Goal: Task Accomplishment & Management: Manage account settings

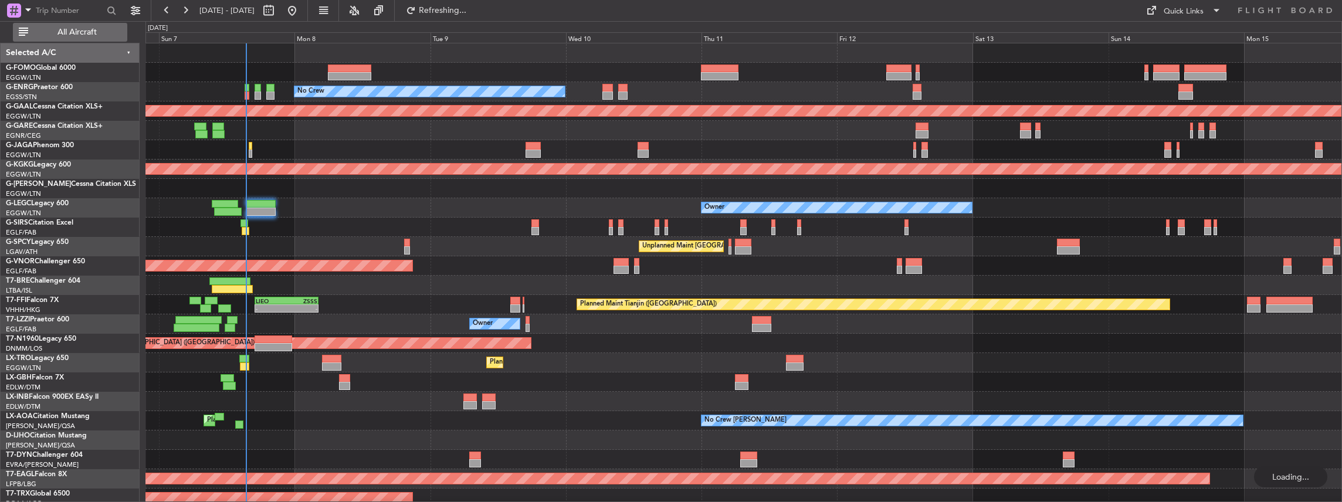
click at [62, 30] on span "All Aircraft" at bounding box center [76, 32] width 93 height 8
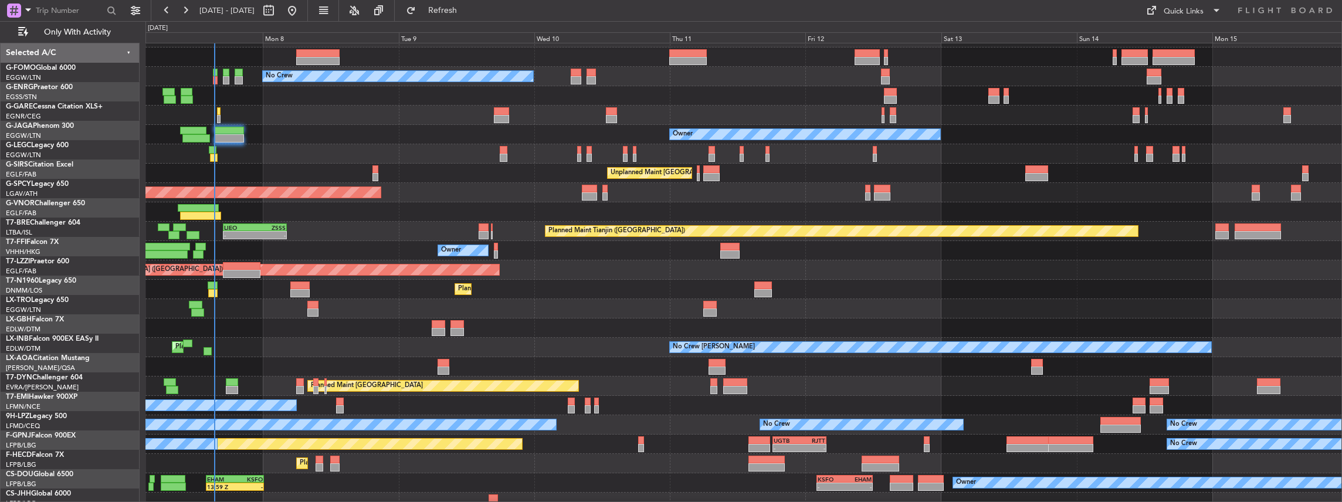
scroll to position [24, 0]
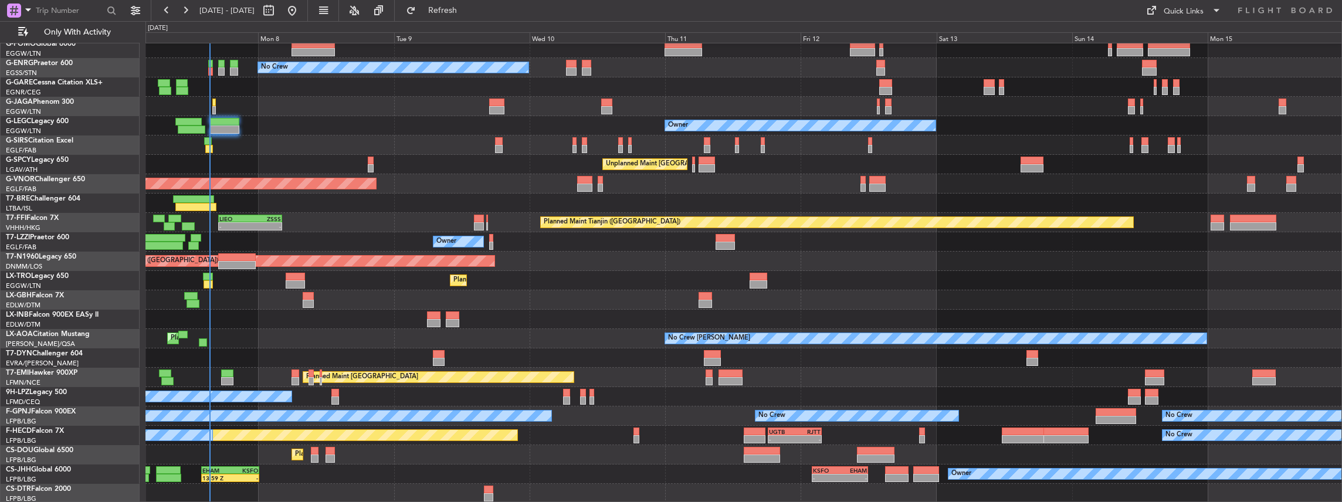
click at [454, 290] on div "Planned Maint [GEOGRAPHIC_DATA] ([GEOGRAPHIC_DATA]) No Crew Owner Unplanned Mai…" at bounding box center [743, 261] width 1196 height 484
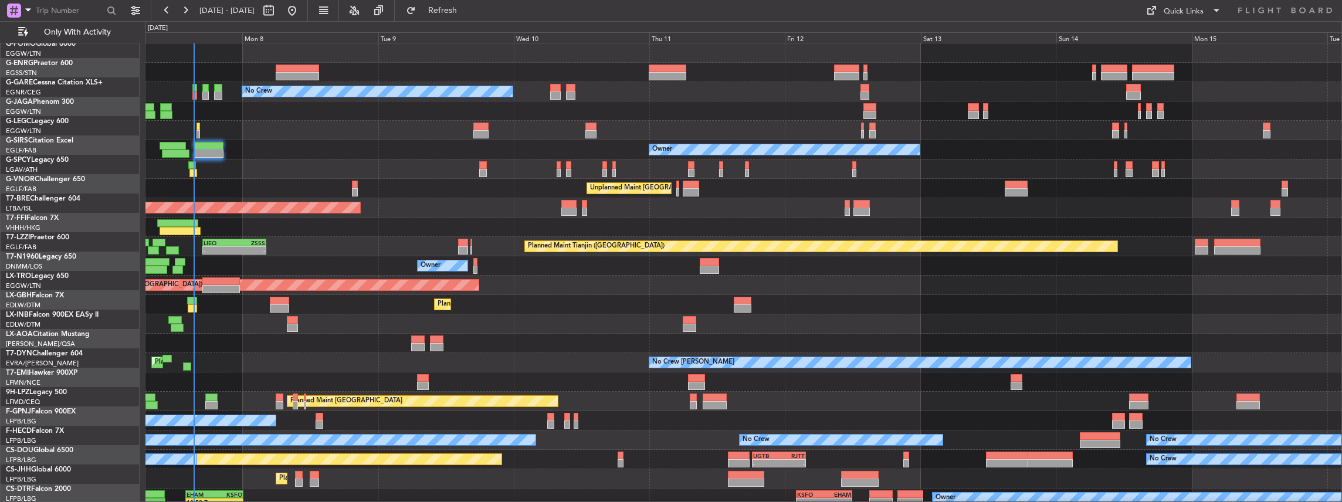
scroll to position [0, 0]
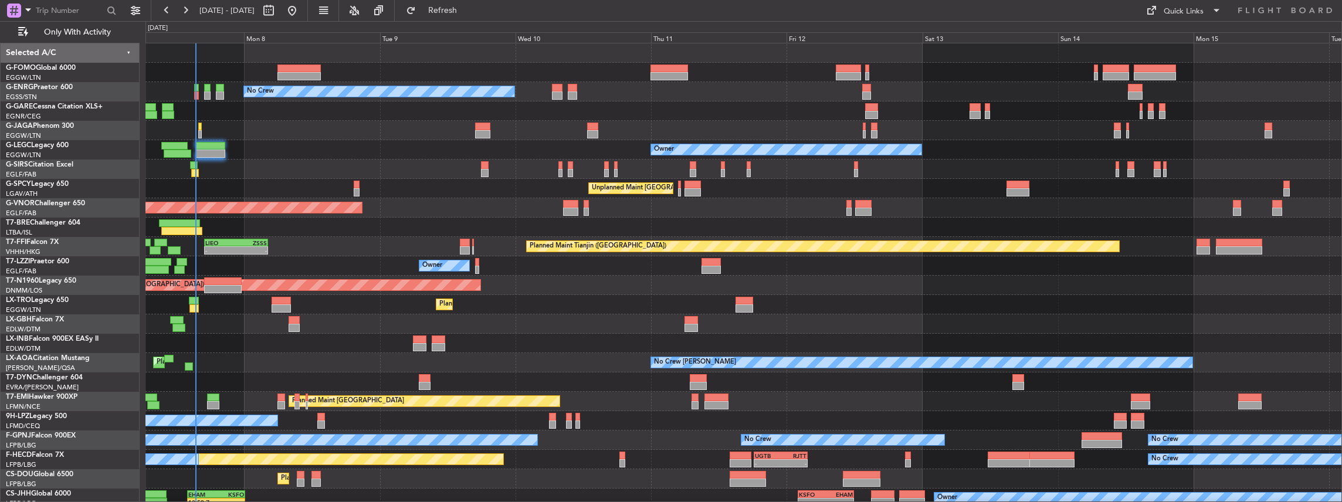
click at [481, 376] on div "Planned Maint [GEOGRAPHIC_DATA] ([GEOGRAPHIC_DATA]) No Crew Owner Unplanned Mai…" at bounding box center [743, 285] width 1196 height 484
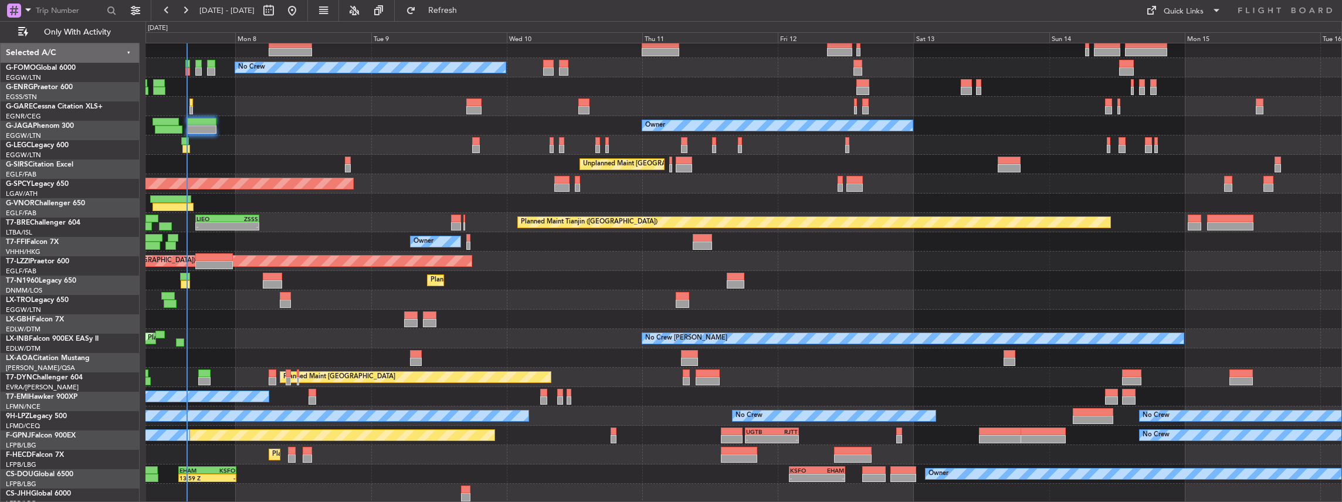
scroll to position [24, 0]
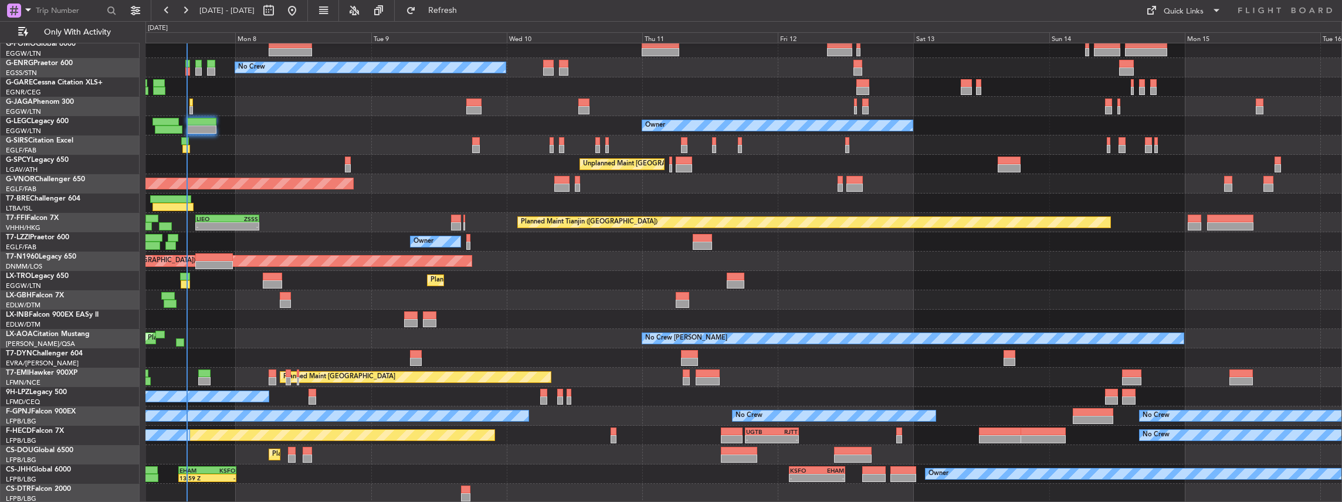
click at [474, 325] on div "Planned Maint [GEOGRAPHIC_DATA] ([GEOGRAPHIC_DATA]) No Crew Owner Unplanned Mai…" at bounding box center [743, 261] width 1196 height 484
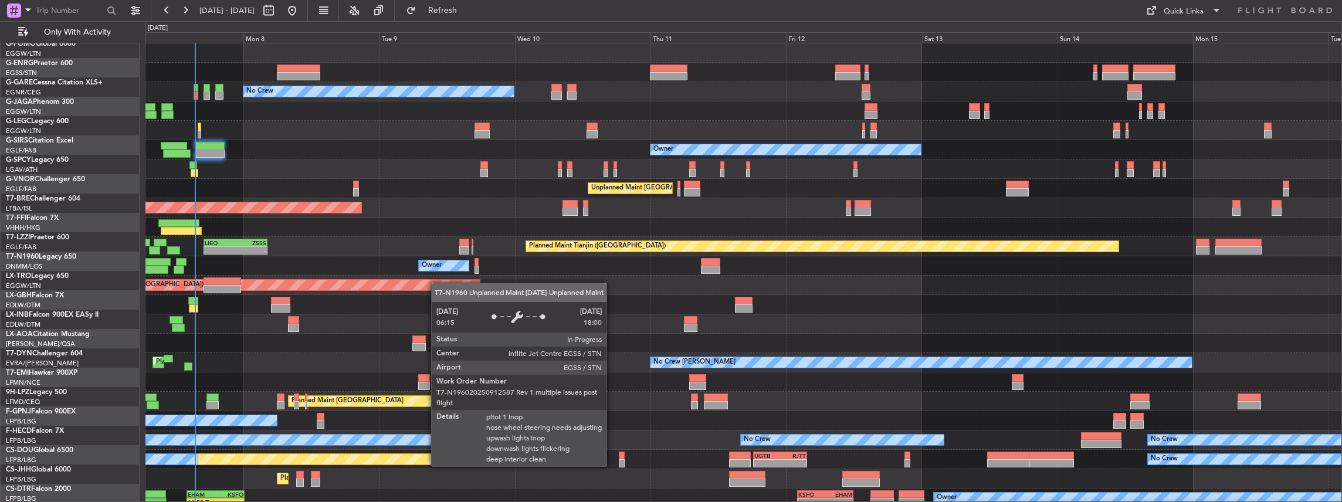
scroll to position [0, 0]
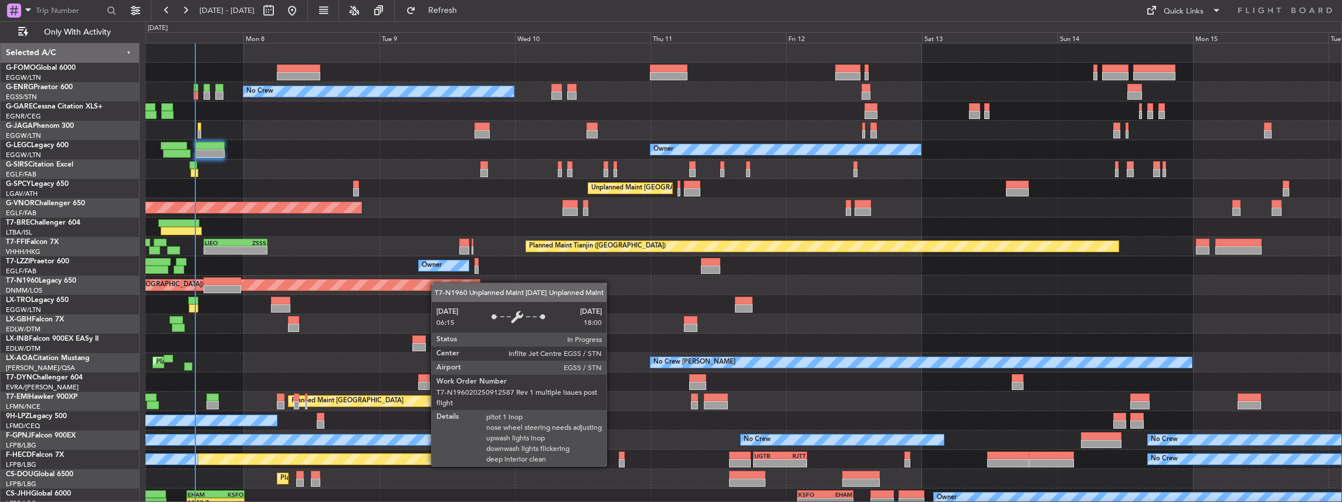
click at [437, 284] on div "Planned Maint [GEOGRAPHIC_DATA] ([GEOGRAPHIC_DATA]) No Crew Owner Unplanned Mai…" at bounding box center [743, 285] width 1196 height 484
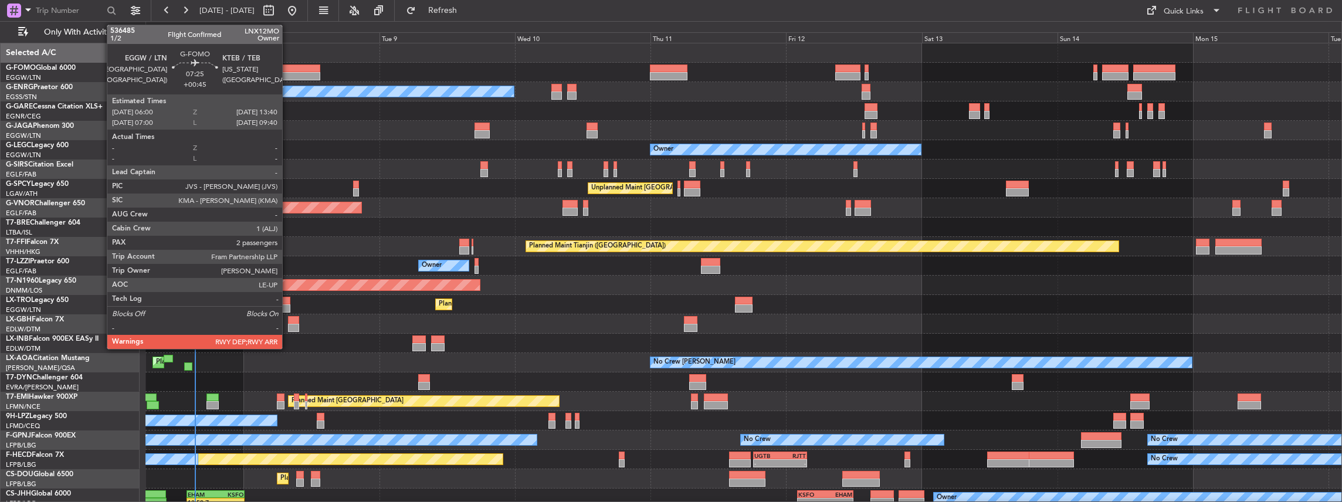
click at [288, 65] on div at bounding box center [298, 69] width 43 height 8
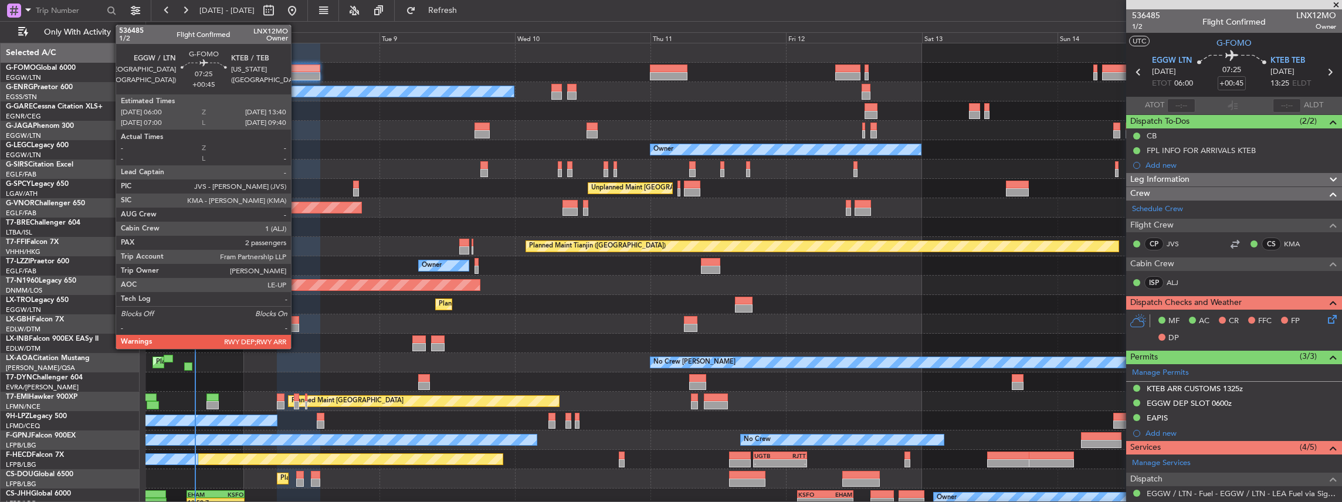
click at [297, 77] on div at bounding box center [298, 76] width 43 height 8
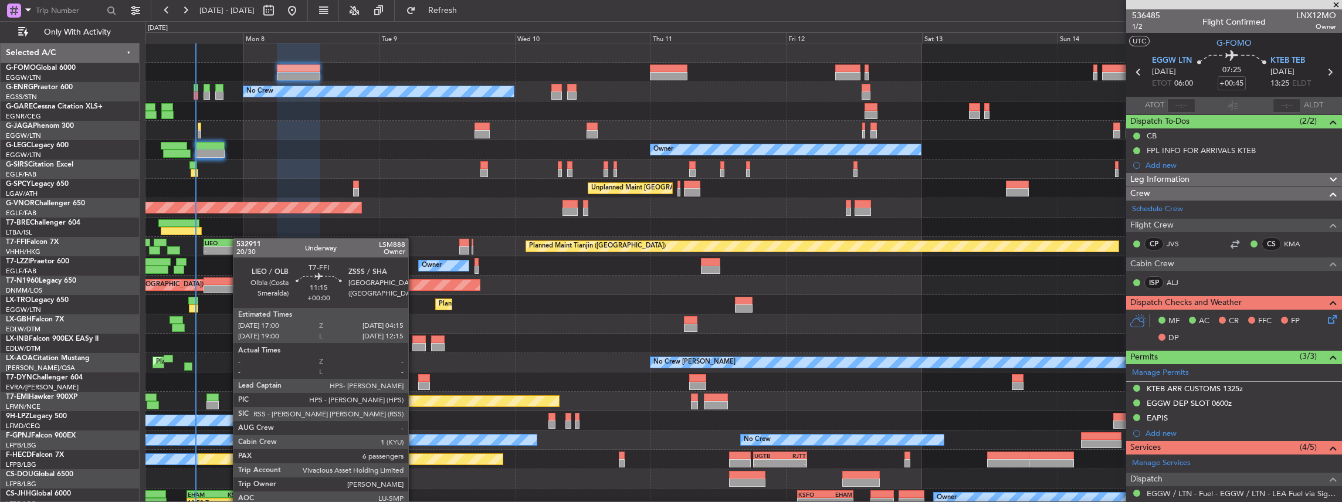
click at [239, 240] on div "Planned Maint [GEOGRAPHIC_DATA] ([GEOGRAPHIC_DATA]) No Crew Owner Unplanned Mai…" at bounding box center [743, 285] width 1196 height 484
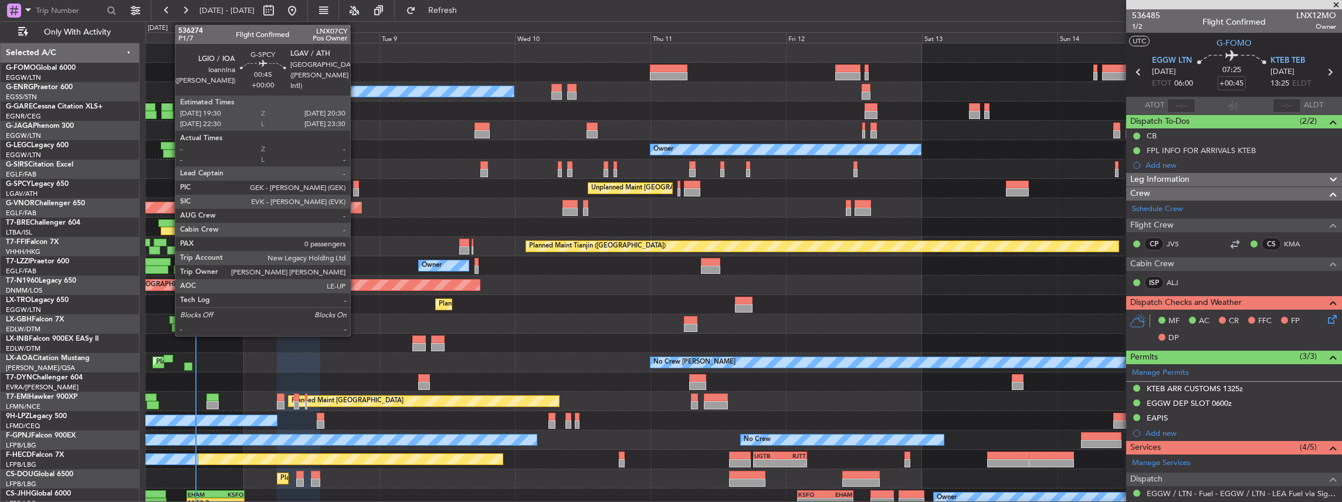
click at [356, 189] on div at bounding box center [356, 192] width 6 height 8
type input "0"
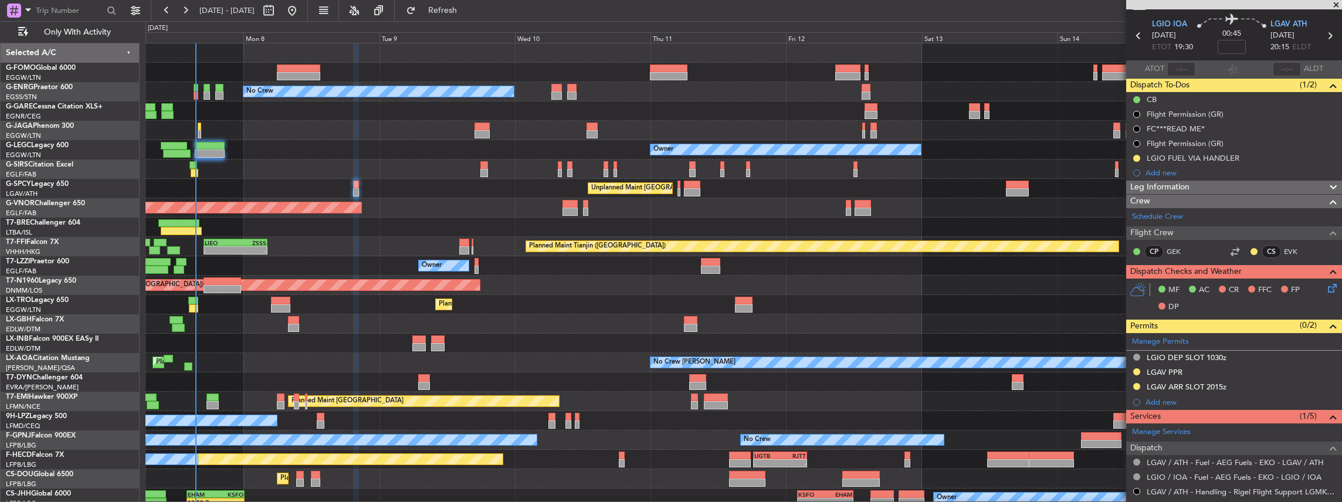
scroll to position [156, 0]
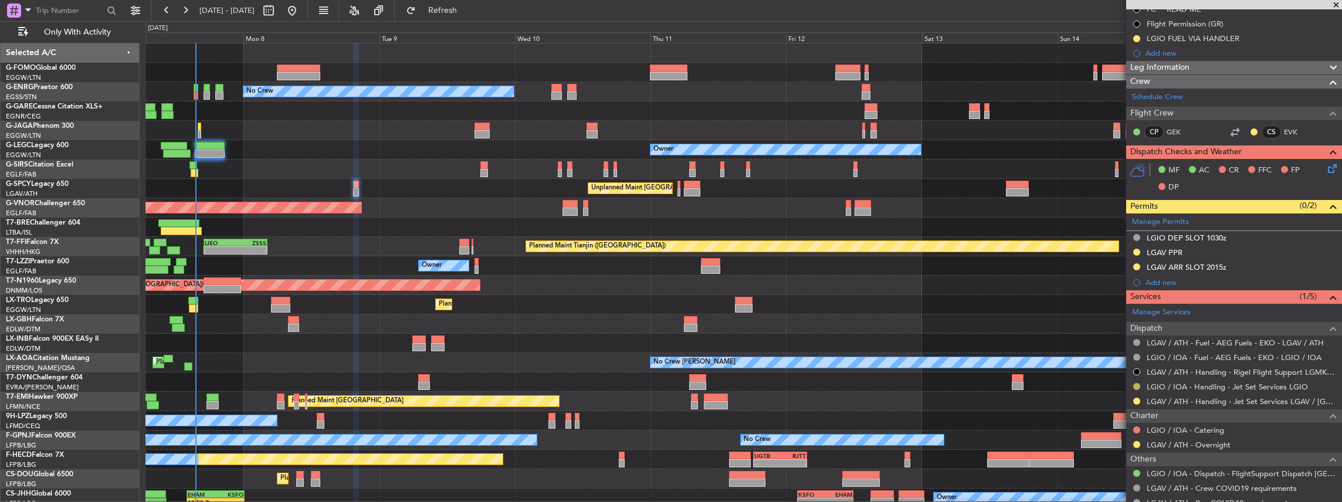
click at [1135, 384] on button at bounding box center [1136, 386] width 7 height 7
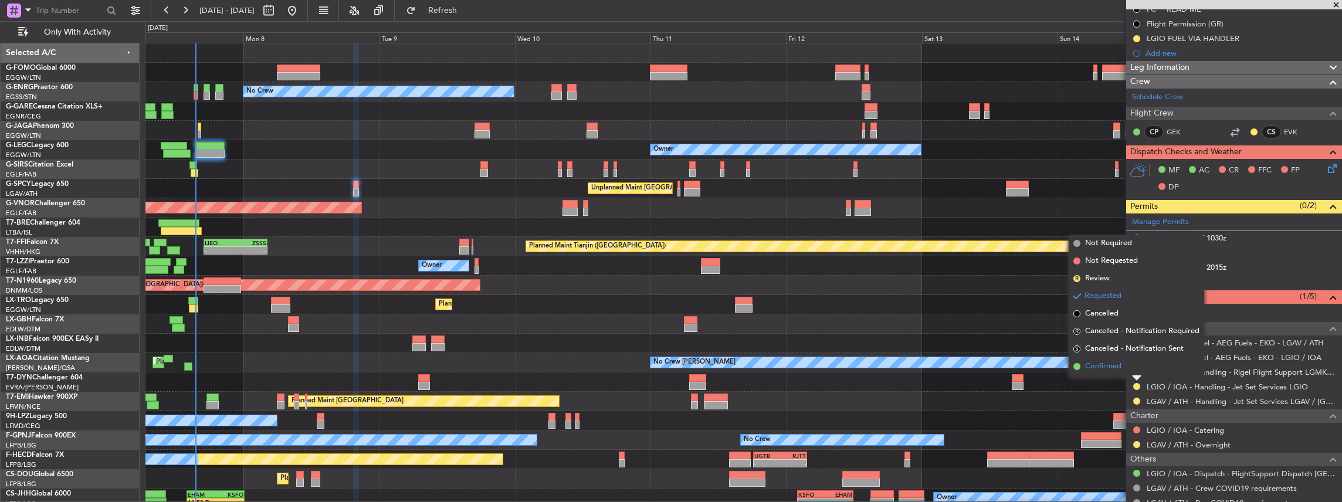
click at [1111, 371] on span "Confirmed" at bounding box center [1103, 367] width 36 height 12
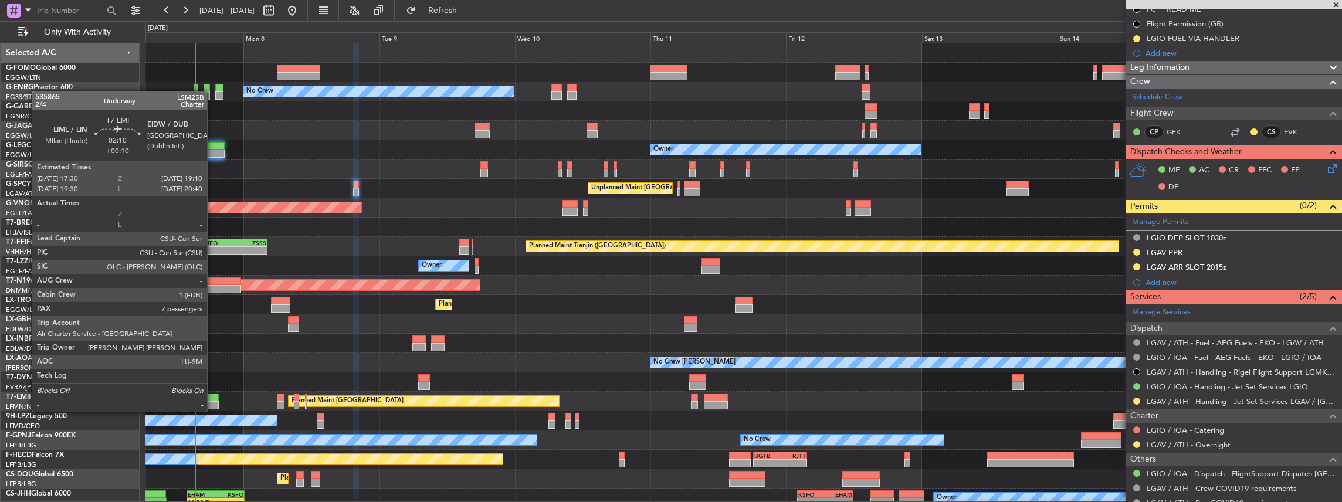
click at [213, 400] on div at bounding box center [212, 398] width 12 height 8
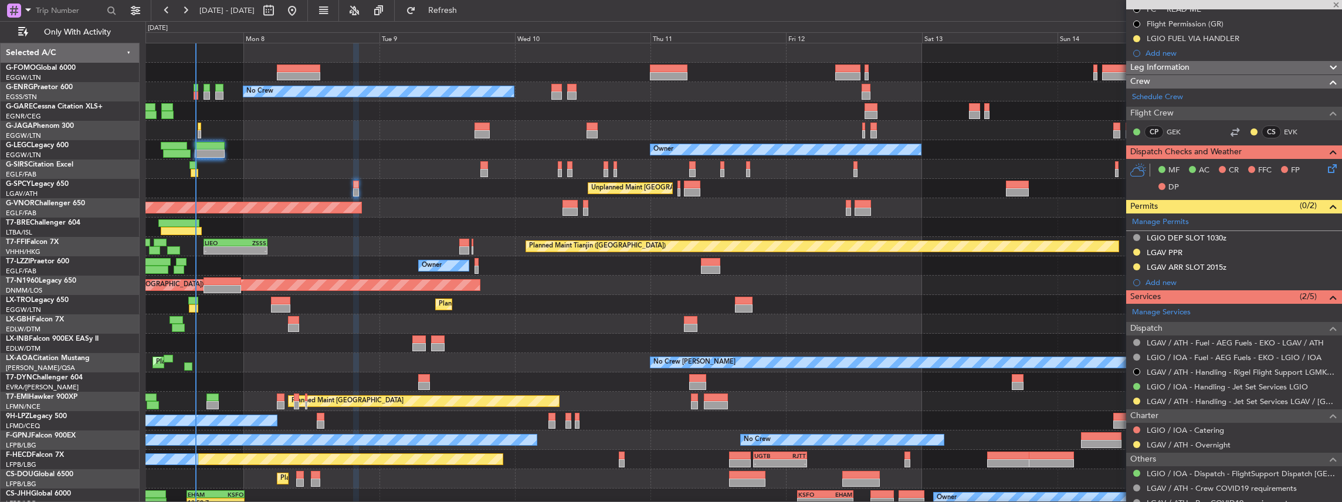
type input "+00:10"
type input "7"
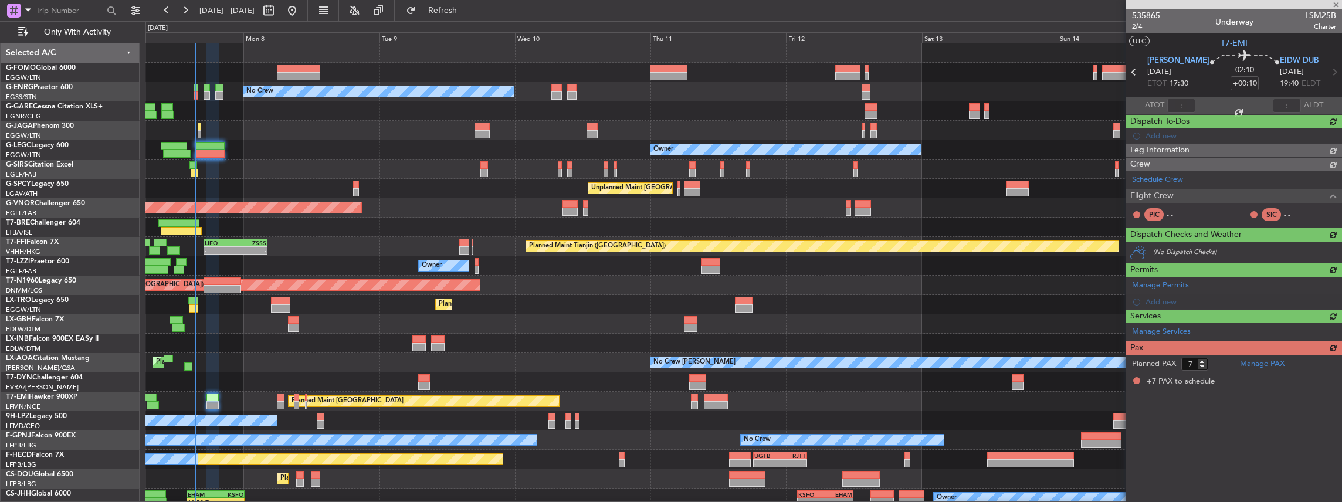
scroll to position [0, 0]
